Goal: Information Seeking & Learning: Find specific fact

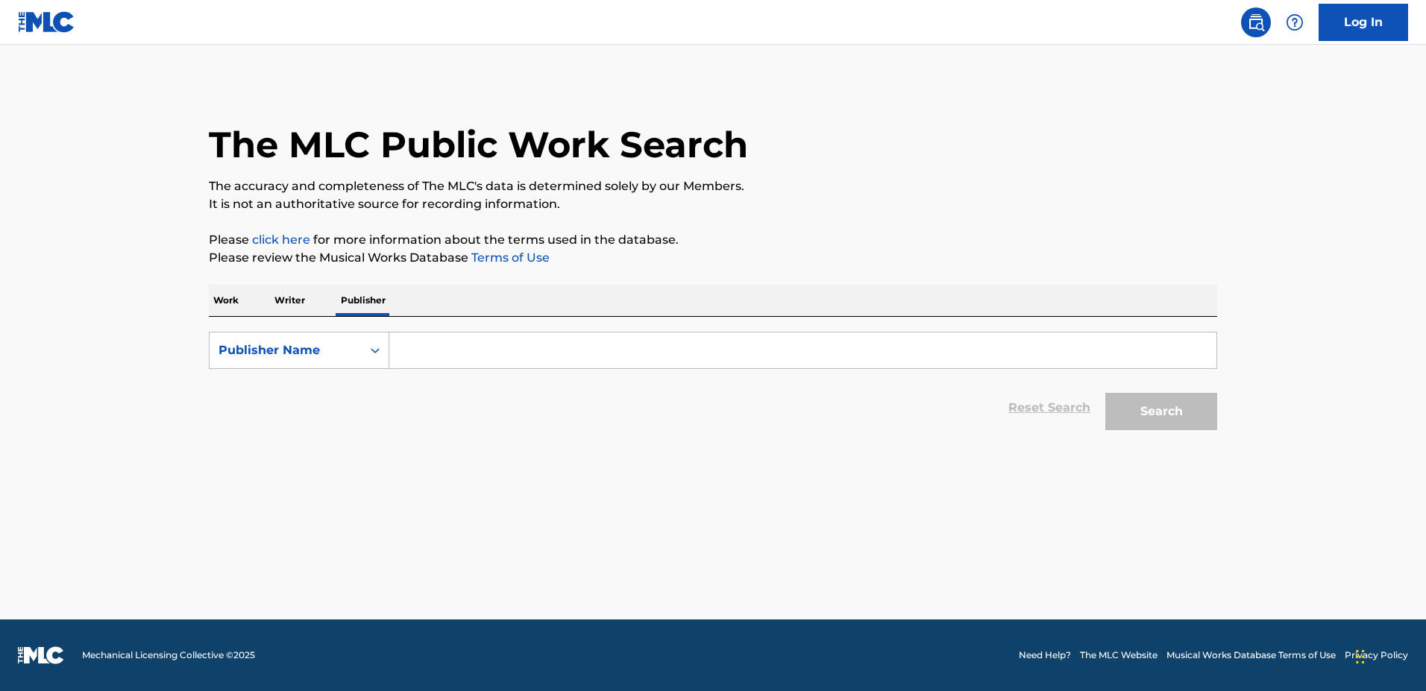
click at [450, 352] on input "Search Form" at bounding box center [802, 351] width 827 height 36
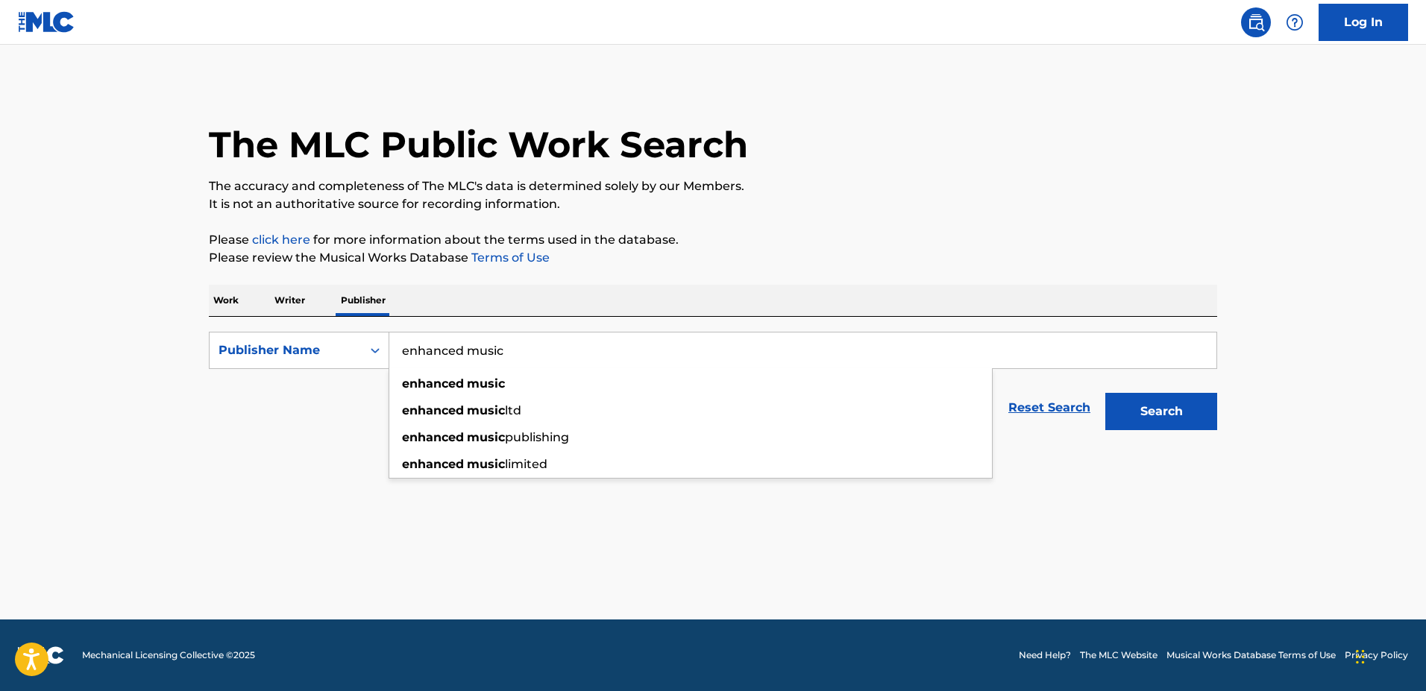
type input "enhanced music"
click at [1105, 393] on button "Search" at bounding box center [1161, 411] width 112 height 37
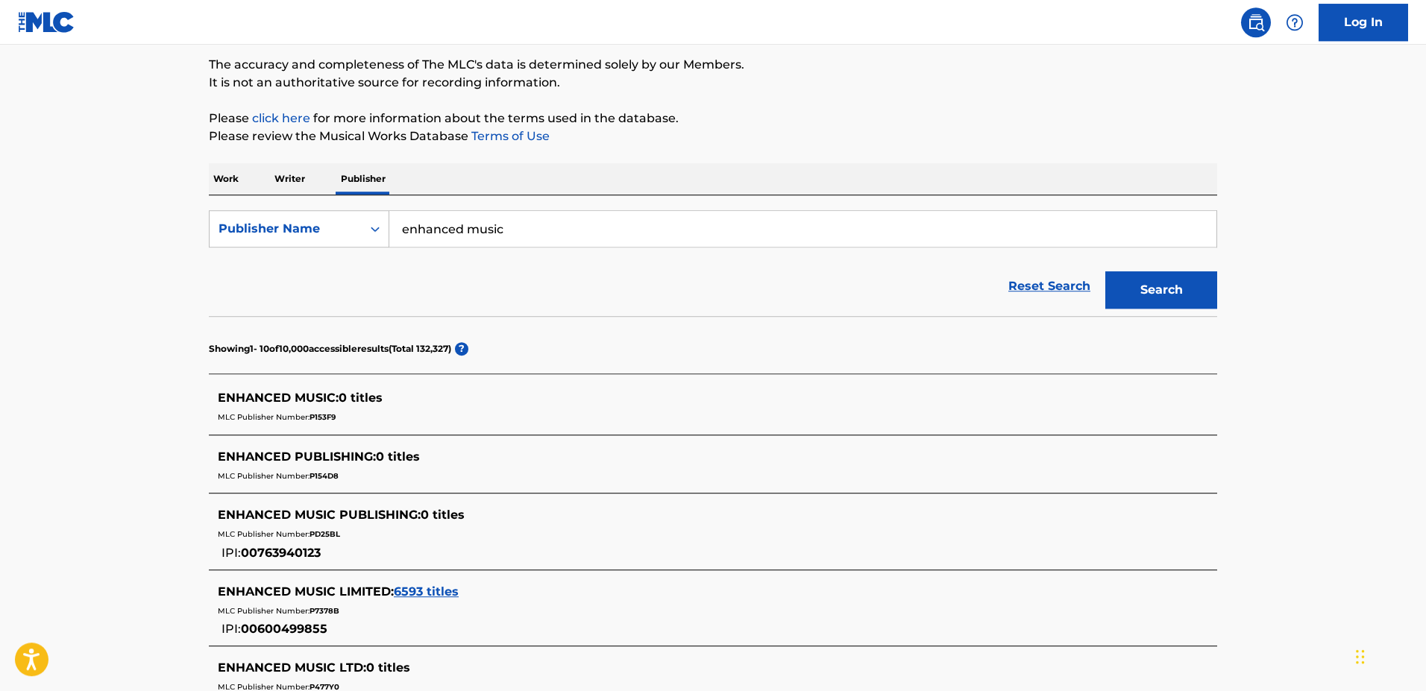
scroll to position [152, 0]
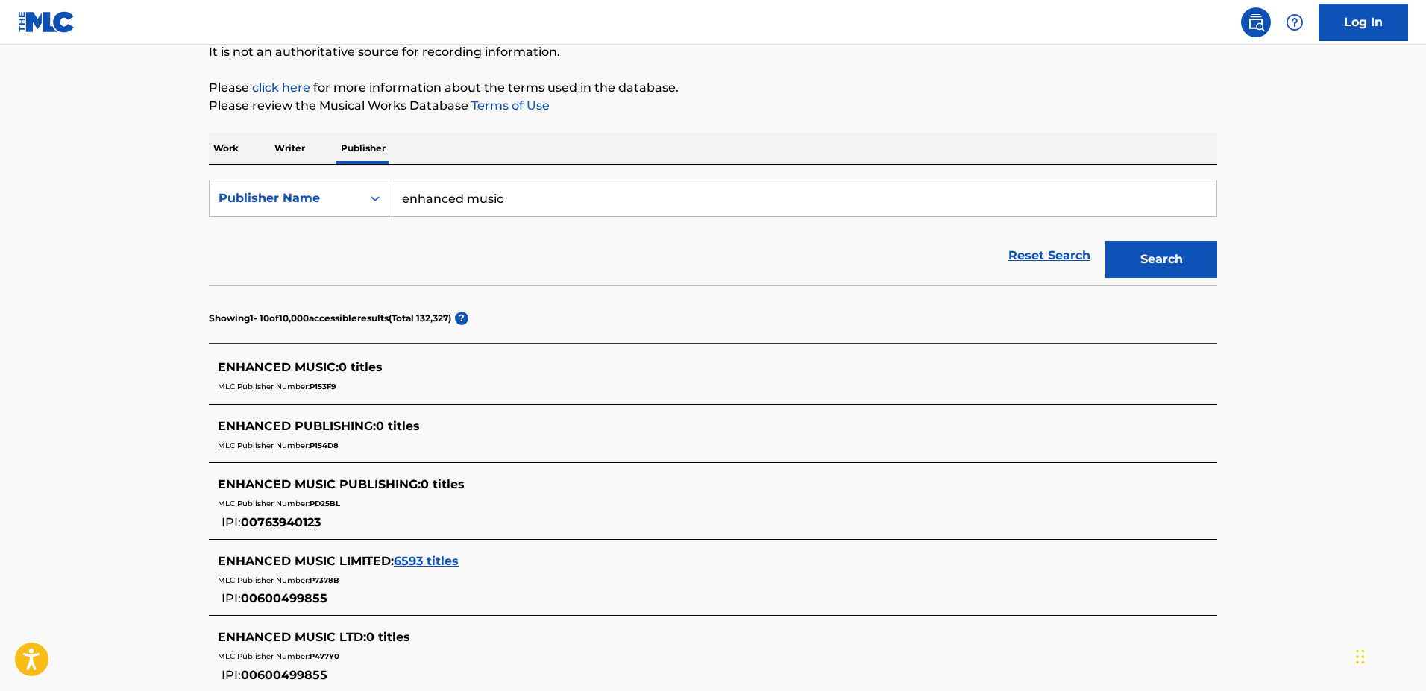
click at [424, 564] on span "6593 titles" at bounding box center [426, 561] width 65 height 14
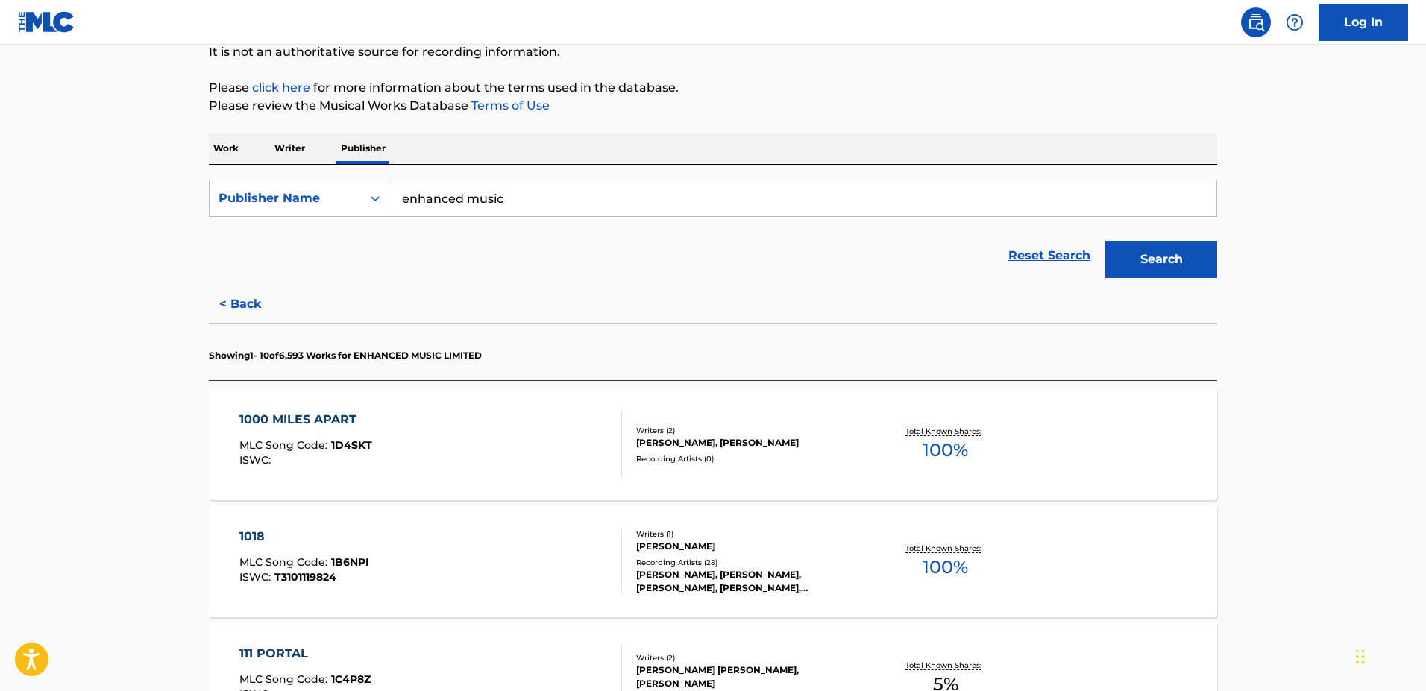
click at [389, 416] on div "1000 MILES APART MLC Song Code : 1D4SKT ISWC :" at bounding box center [430, 444] width 383 height 67
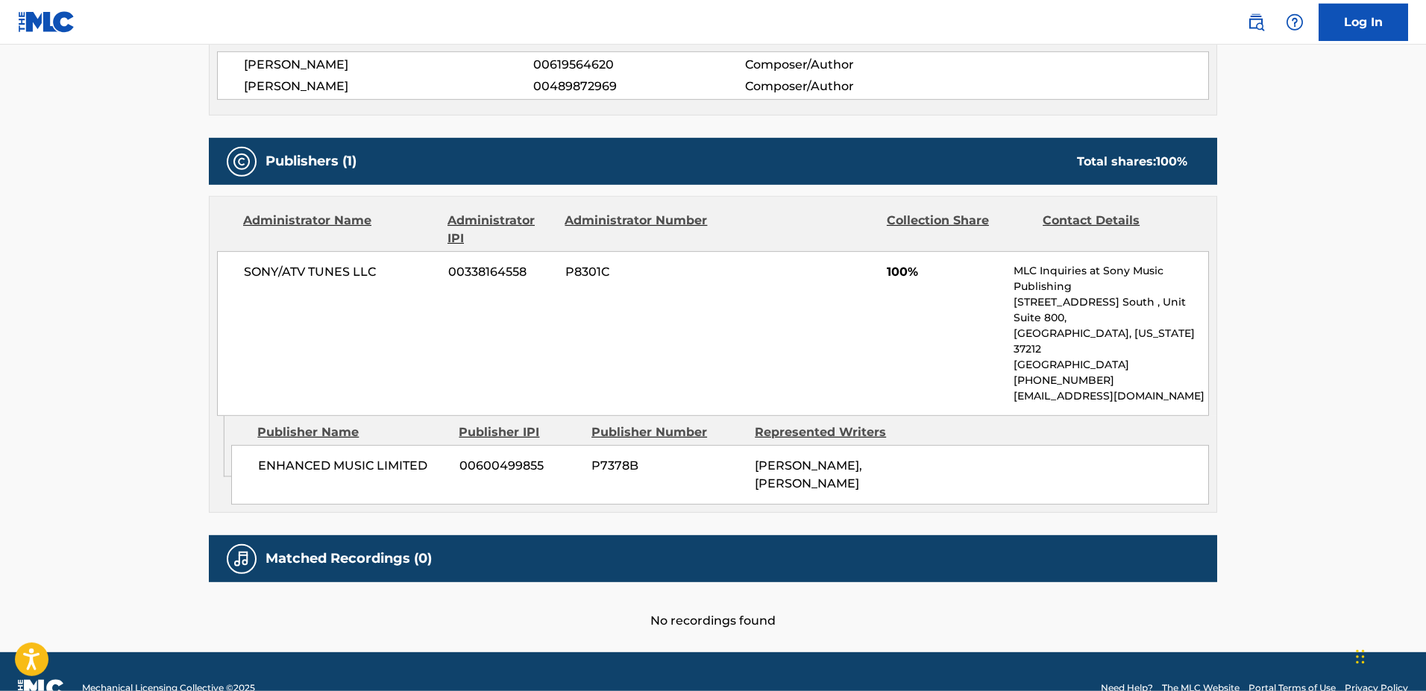
scroll to position [571, 0]
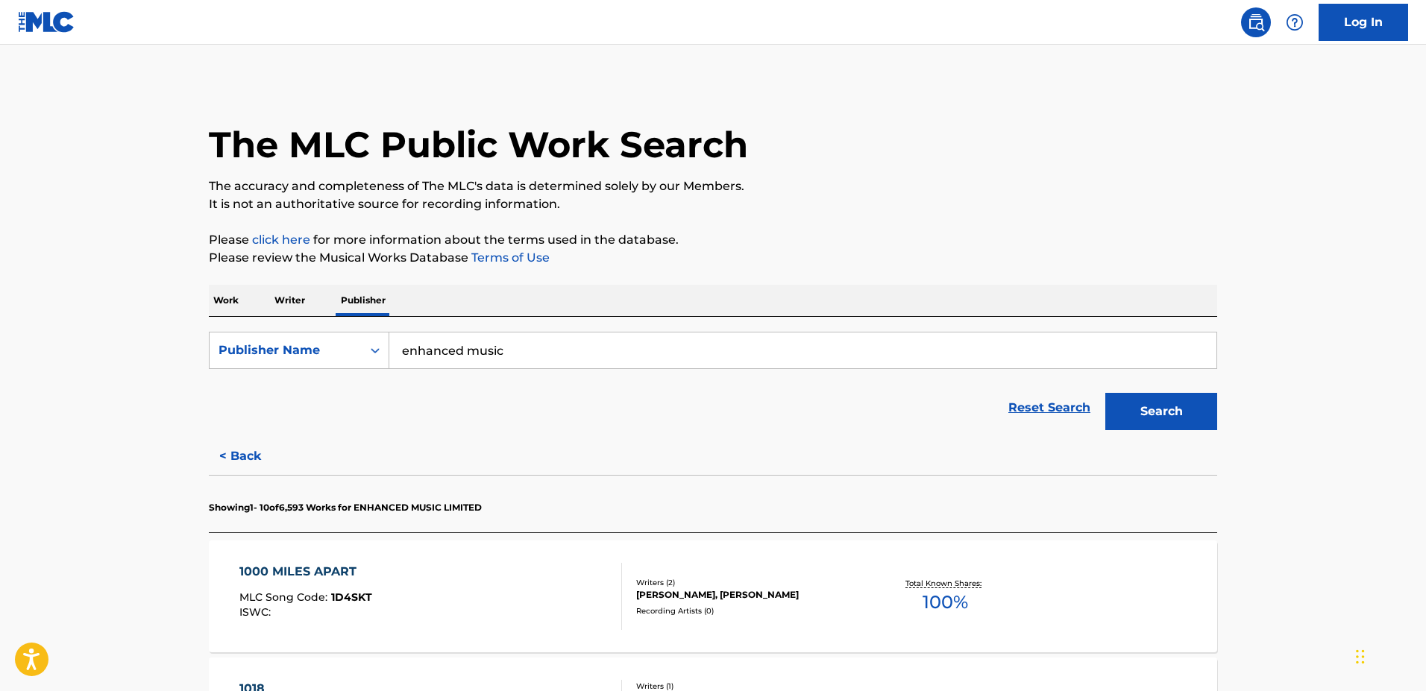
scroll to position [380, 0]
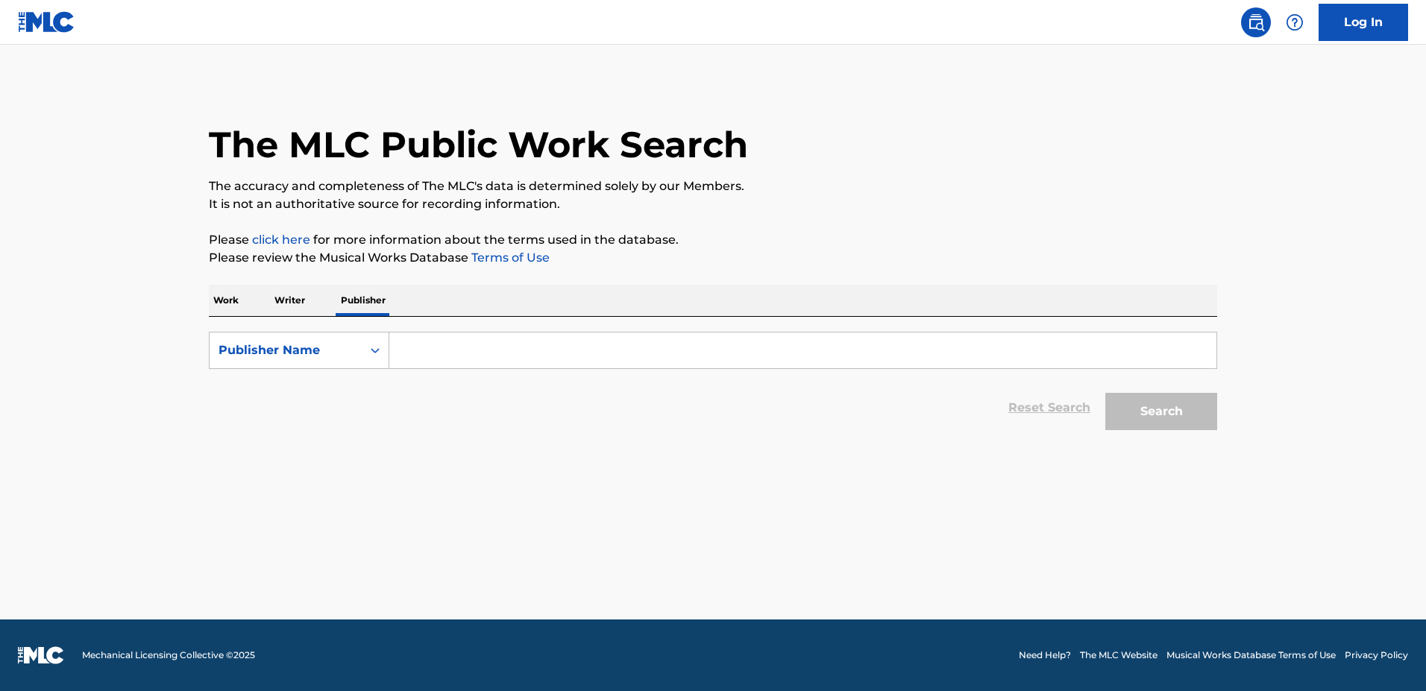
click at [433, 351] on input "Search Form" at bounding box center [802, 351] width 827 height 36
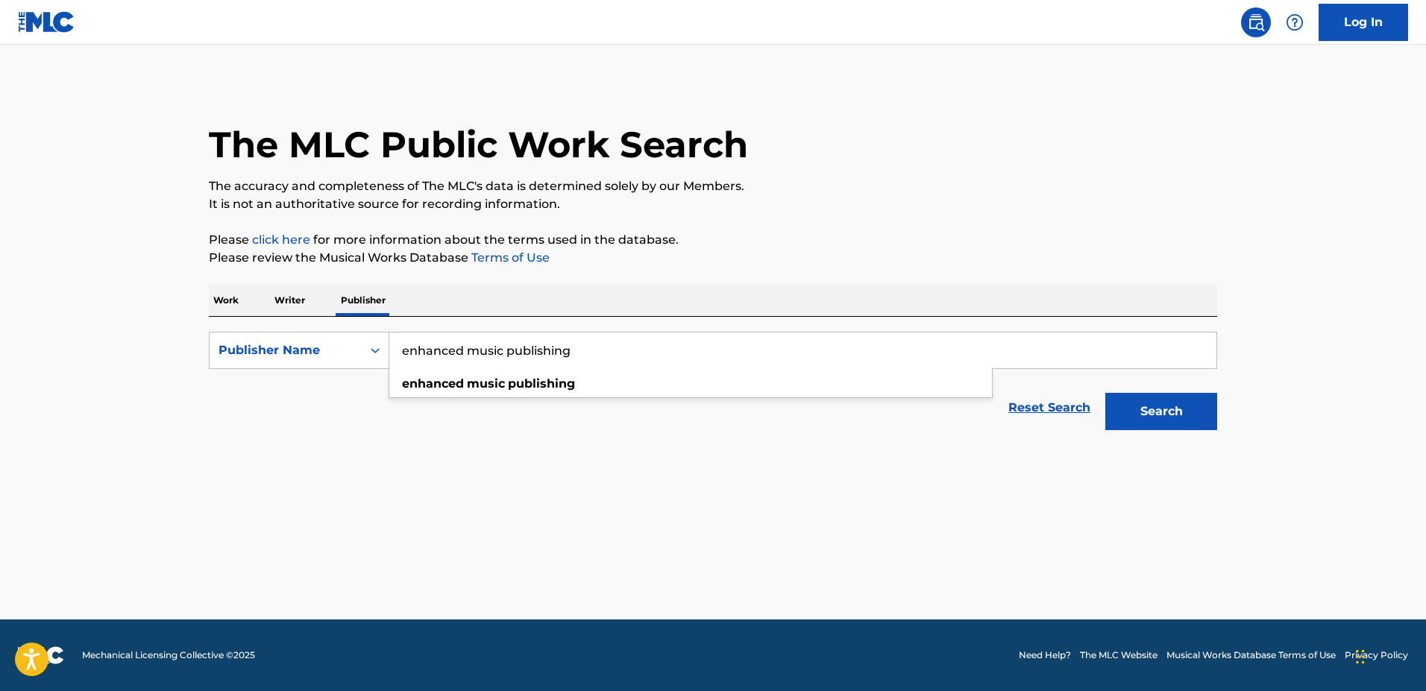
type input "enhanced music publishing"
click at [1105, 393] on button "Search" at bounding box center [1161, 411] width 112 height 37
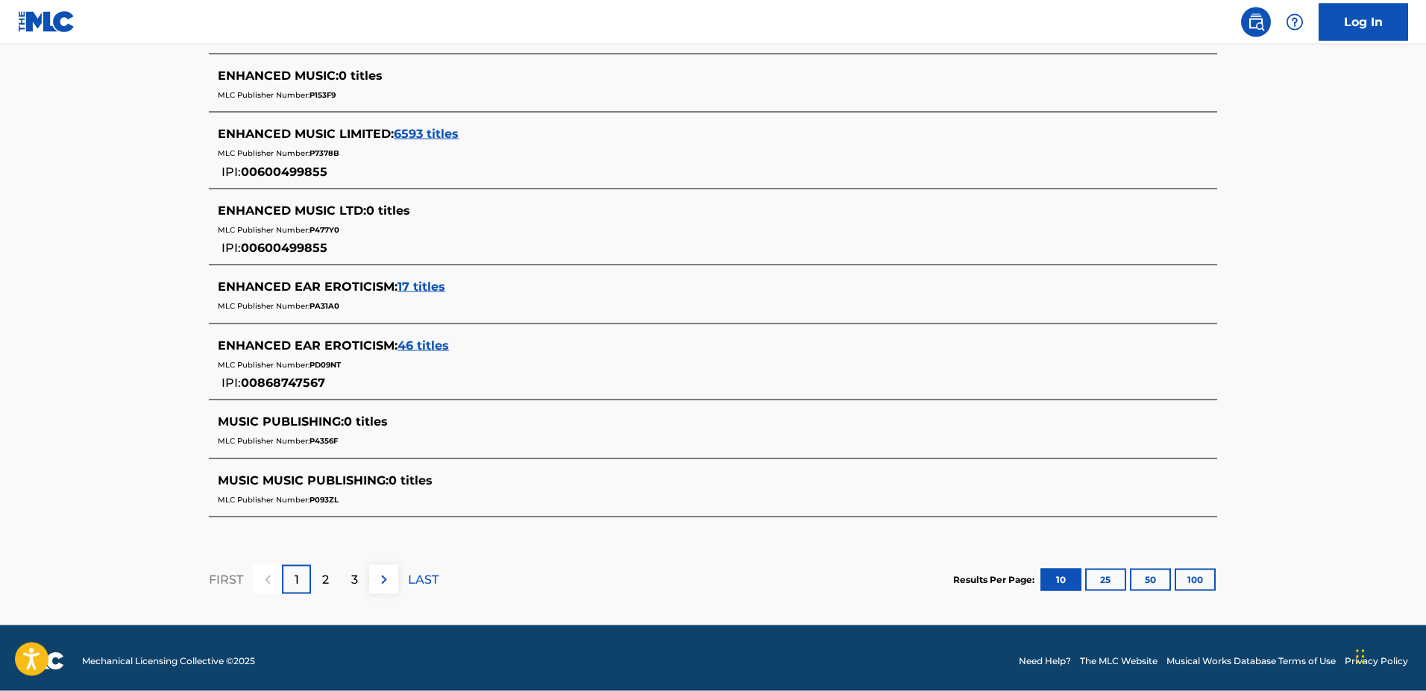
scroll to position [644, 0]
